Goal: Transaction & Acquisition: Purchase product/service

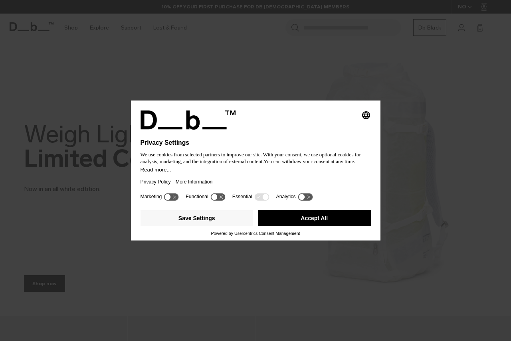
drag, startPoint x: 308, startPoint y: 217, endPoint x: 324, endPoint y: 150, distance: 69.4
click at [307, 218] on button "Accept All" at bounding box center [314, 218] width 113 height 16
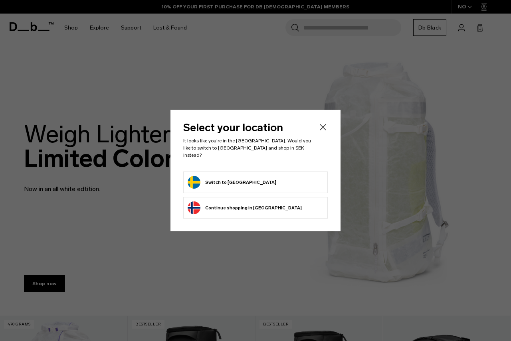
click at [326, 128] on icon "Close" at bounding box center [323, 127] width 10 height 10
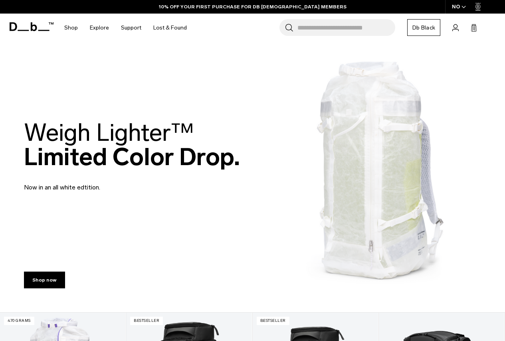
click at [317, 29] on input "Search for Bags, Luggage..." at bounding box center [346, 27] width 98 height 17
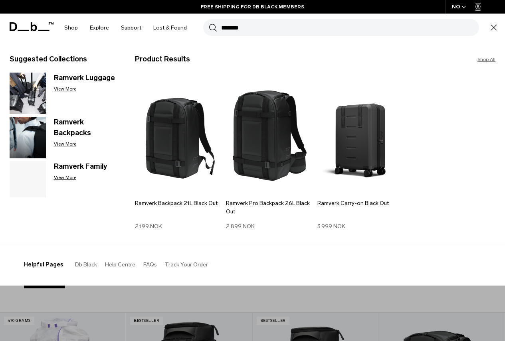
type input "*******"
click at [209, 23] on button "Search" at bounding box center [213, 27] width 8 height 9
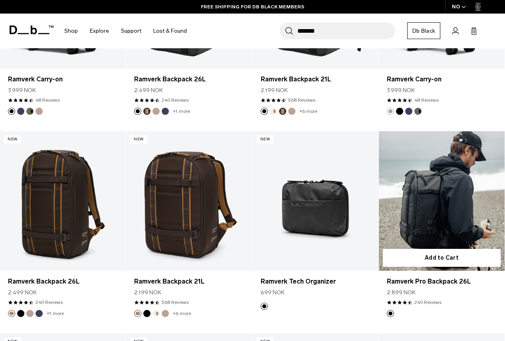
click at [417, 203] on link "Ramverk Pro Backpack 26L" at bounding box center [442, 201] width 126 height 140
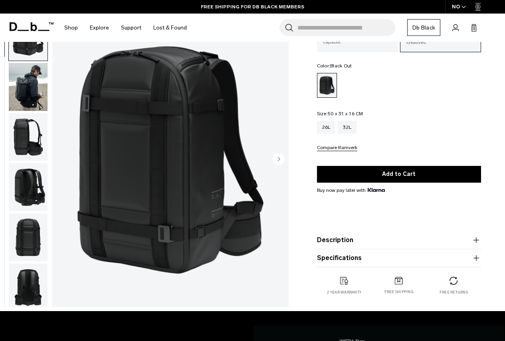
scroll to position [80, 0]
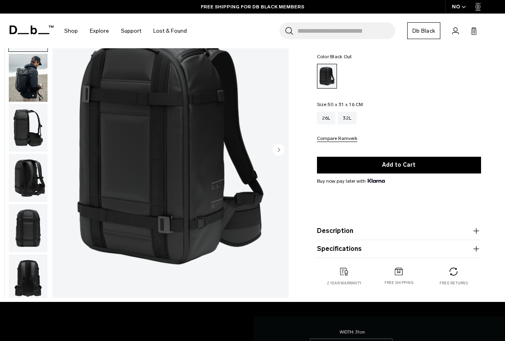
click at [359, 237] on product-accordion "Description We’ve taken the photographer’s favorite and refined the design to c…" at bounding box center [399, 231] width 164 height 18
click at [358, 237] on product-accordion "Description We’ve taken the photographer’s favorite and refined the design to c…" at bounding box center [399, 231] width 164 height 18
click at [353, 229] on button "Description" at bounding box center [399, 231] width 164 height 10
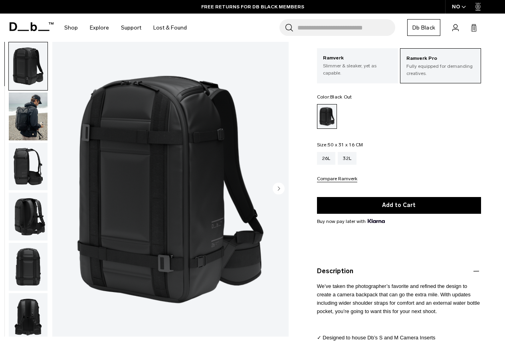
scroll to position [0, 0]
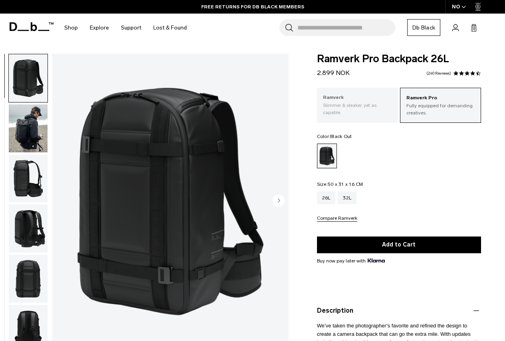
click at [348, 101] on p "Ramverk" at bounding box center [357, 98] width 69 height 8
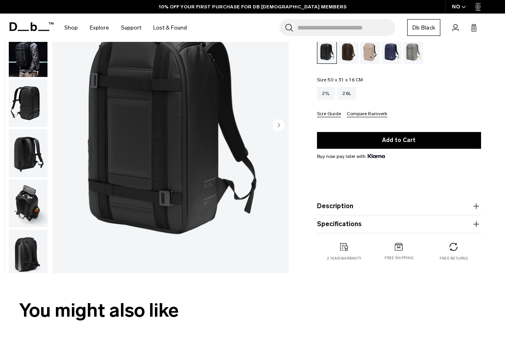
scroll to position [160, 0]
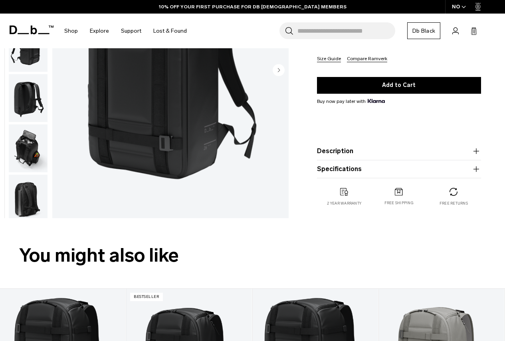
click at [348, 148] on button "Description" at bounding box center [399, 151] width 164 height 10
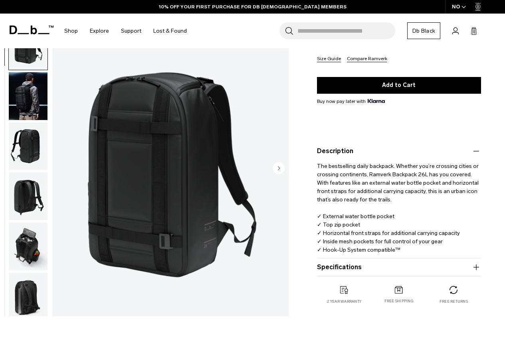
scroll to position [0, 0]
